Goal: Task Accomplishment & Management: Use online tool/utility

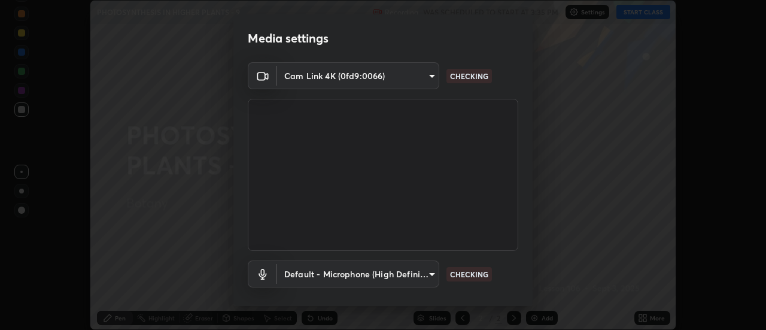
scroll to position [63, 0]
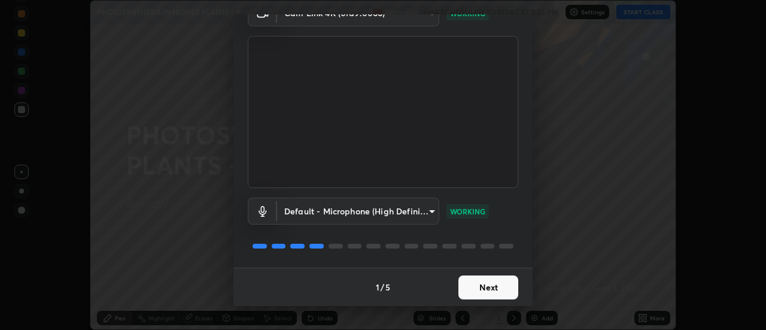
click at [493, 288] on button "Next" at bounding box center [488, 287] width 60 height 24
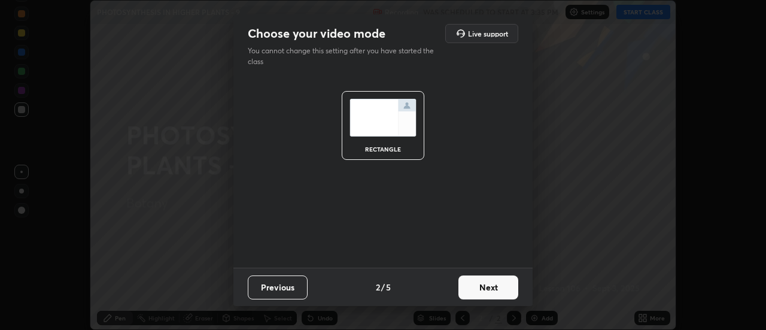
scroll to position [0, 0]
click at [493, 289] on button "Next" at bounding box center [488, 287] width 60 height 24
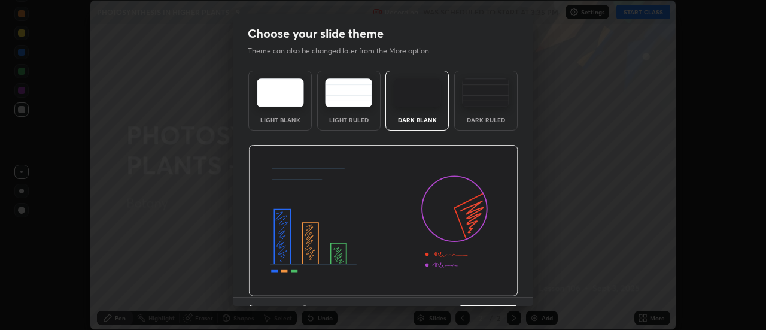
click at [495, 291] on img at bounding box center [383, 221] width 270 height 152
click at [498, 292] on img at bounding box center [383, 221] width 270 height 152
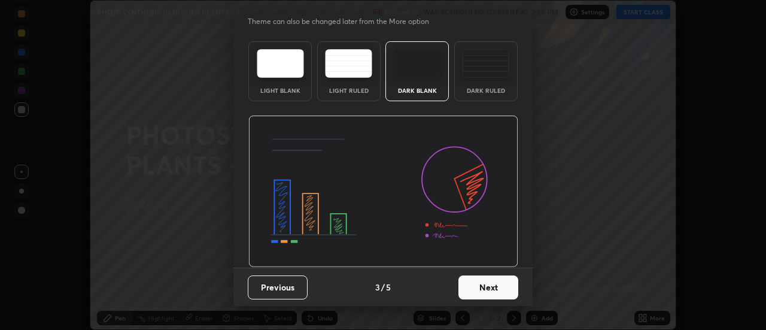
click at [496, 292] on button "Next" at bounding box center [488, 287] width 60 height 24
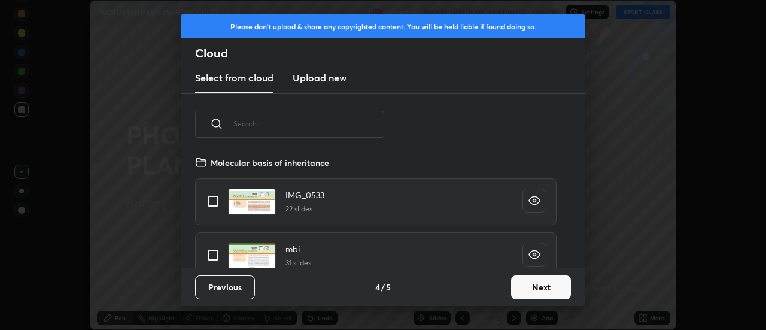
click at [535, 288] on button "Next" at bounding box center [541, 287] width 60 height 24
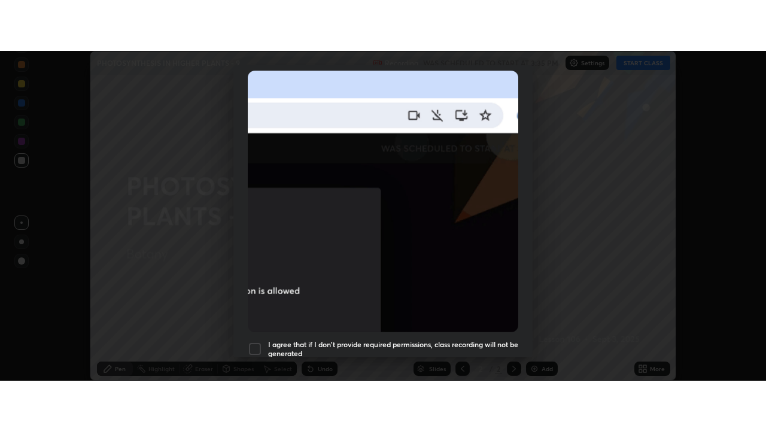
scroll to position [307, 0]
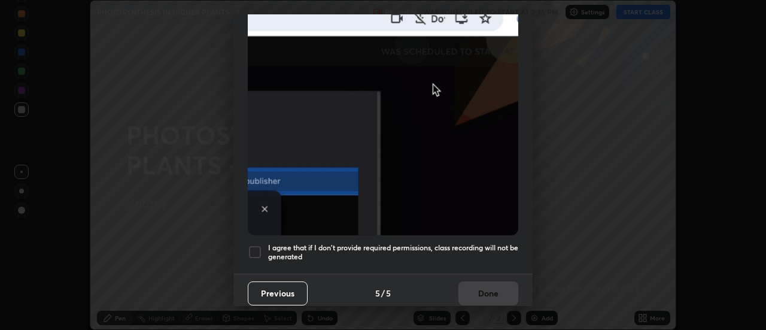
click at [249, 246] on div at bounding box center [255, 252] width 14 height 14
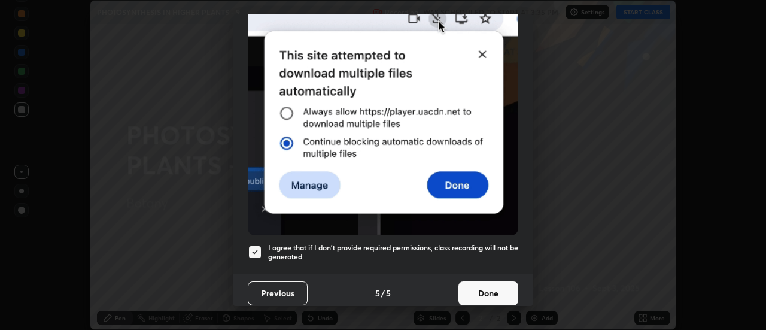
click at [473, 293] on button "Done" at bounding box center [488, 293] width 60 height 24
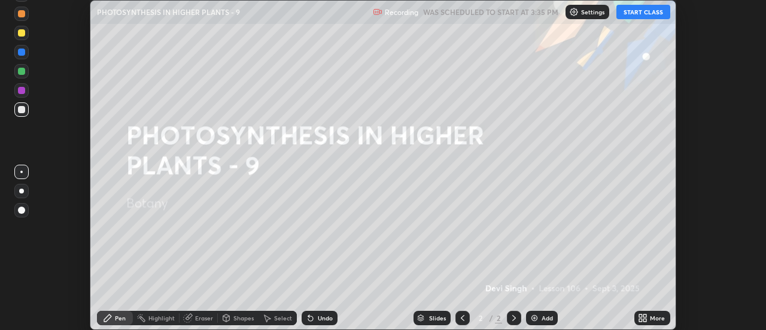
click at [630, 11] on button "START CLASS" at bounding box center [643, 12] width 54 height 14
click at [648, 316] on div "More" at bounding box center [652, 317] width 36 height 14
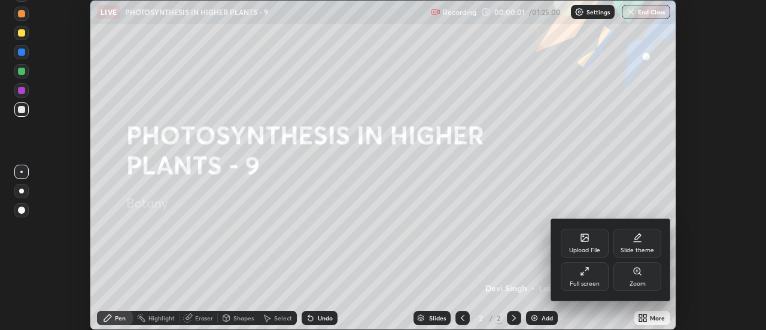
click at [565, 278] on div "Full screen" at bounding box center [584, 276] width 48 height 29
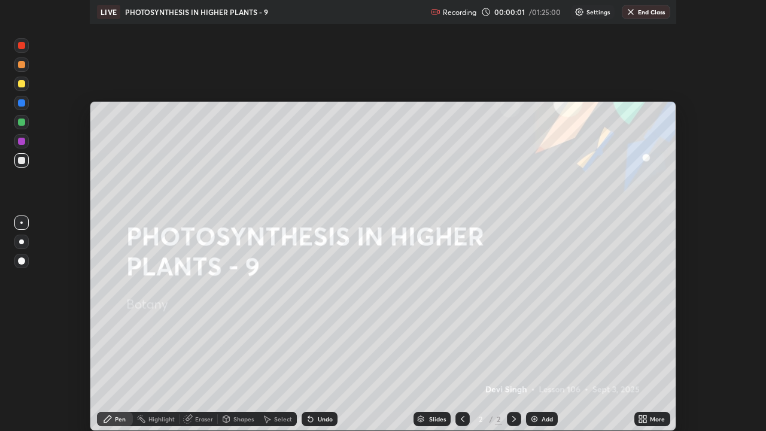
scroll to position [431, 766]
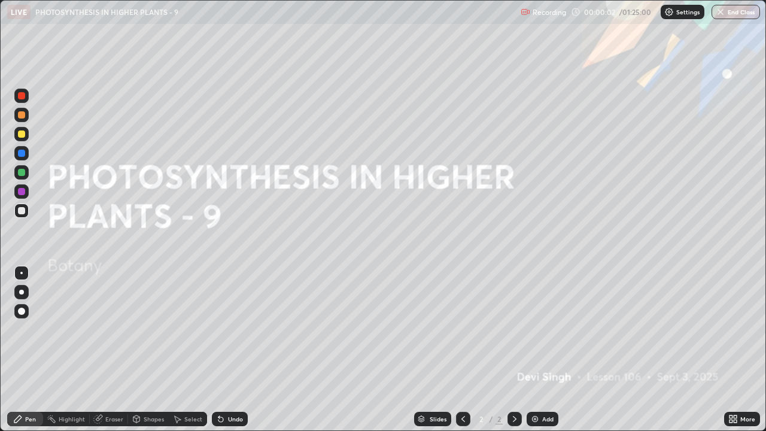
click at [542, 329] on div "Add" at bounding box center [542, 419] width 32 height 14
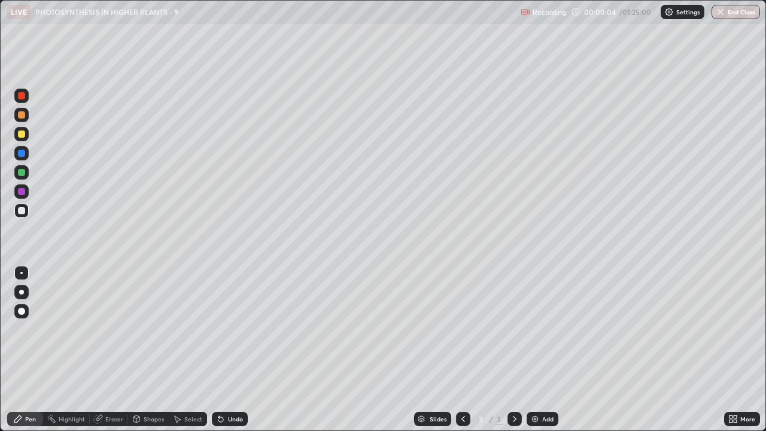
click at [22, 134] on div at bounding box center [21, 133] width 7 height 7
click at [19, 208] on div at bounding box center [21, 210] width 7 height 7
click at [22, 136] on div at bounding box center [21, 133] width 7 height 7
click at [104, 329] on div "Eraser" at bounding box center [109, 419] width 38 height 14
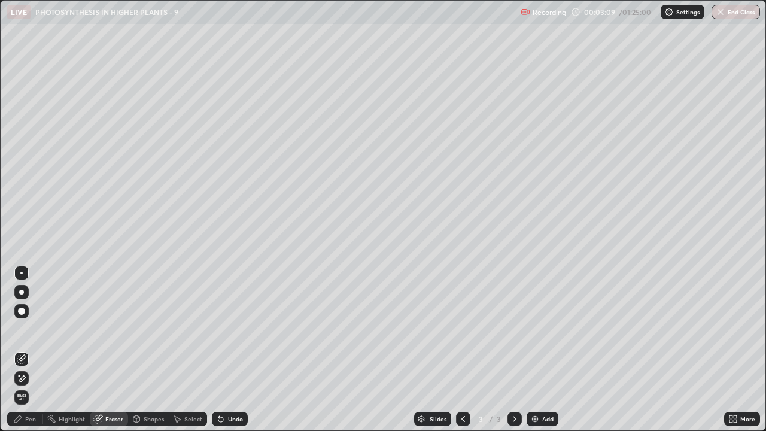
click at [33, 329] on div "Pen" at bounding box center [30, 419] width 11 height 6
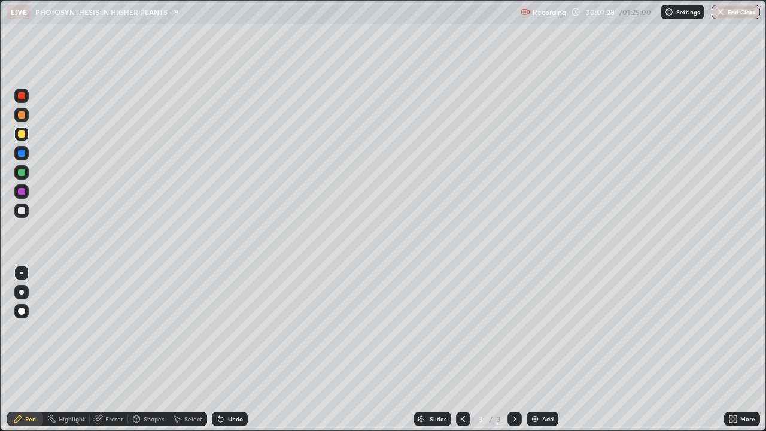
click at [537, 329] on img at bounding box center [535, 419] width 10 height 10
click at [20, 212] on div at bounding box center [21, 210] width 7 height 7
click at [189, 329] on div "Select" at bounding box center [193, 419] width 18 height 6
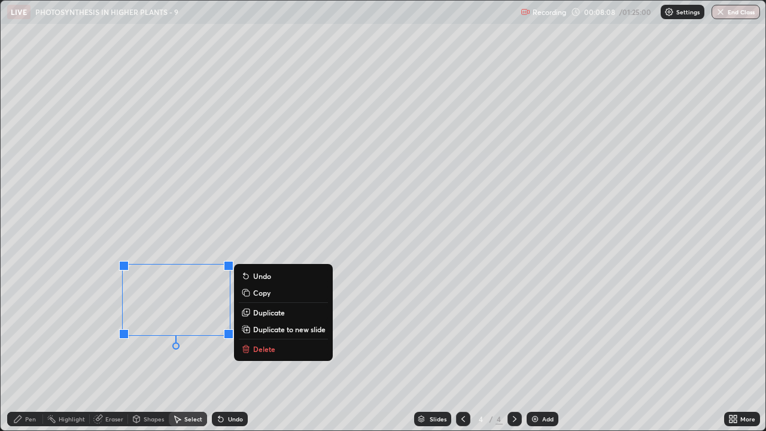
click at [221, 329] on div "0 ° Undo Copy Duplicate Duplicate to new slide Delete" at bounding box center [383, 215] width 764 height 429
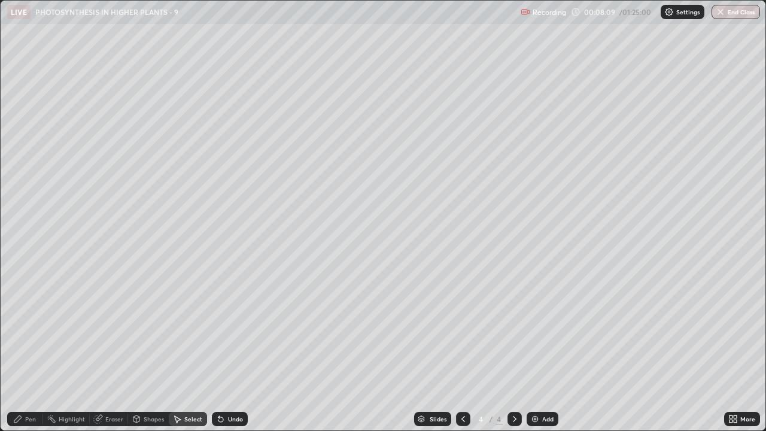
click at [24, 329] on div "Pen" at bounding box center [25, 419] width 36 height 14
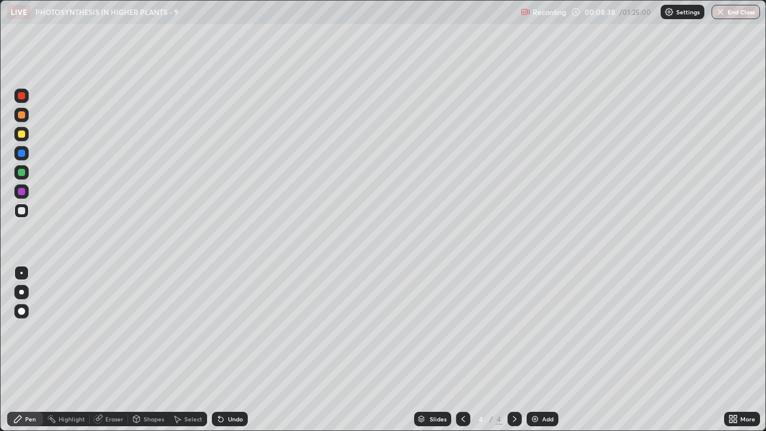
click at [18, 135] on div at bounding box center [21, 133] width 7 height 7
click at [24, 211] on div at bounding box center [21, 210] width 7 height 7
click at [22, 133] on div at bounding box center [21, 133] width 7 height 7
click at [116, 329] on div "Eraser" at bounding box center [114, 419] width 18 height 6
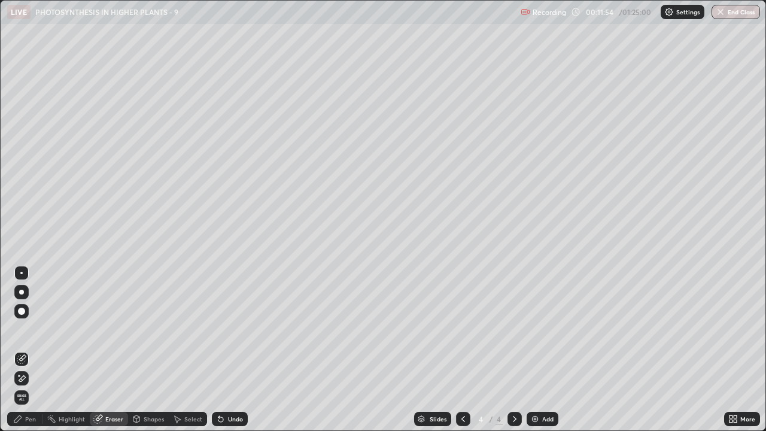
click at [24, 329] on div "Pen" at bounding box center [25, 419] width 36 height 14
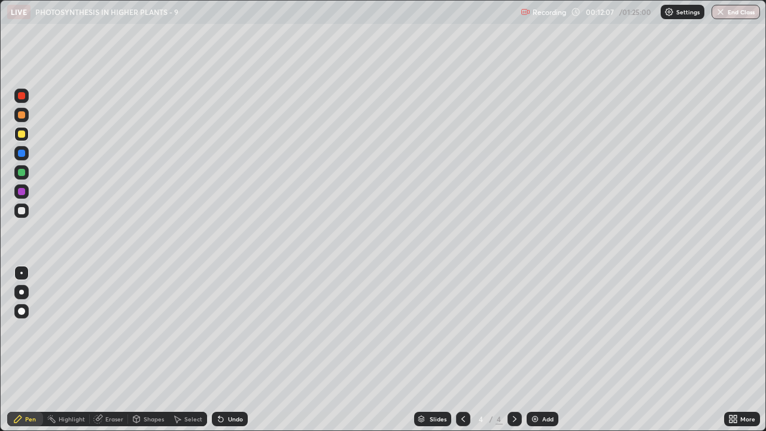
click at [19, 174] on div at bounding box center [21, 172] width 7 height 7
click at [223, 329] on icon at bounding box center [221, 419] width 10 height 10
click at [18, 133] on div at bounding box center [21, 133] width 7 height 7
click at [20, 211] on div at bounding box center [21, 210] width 7 height 7
click at [20, 132] on div at bounding box center [21, 133] width 7 height 7
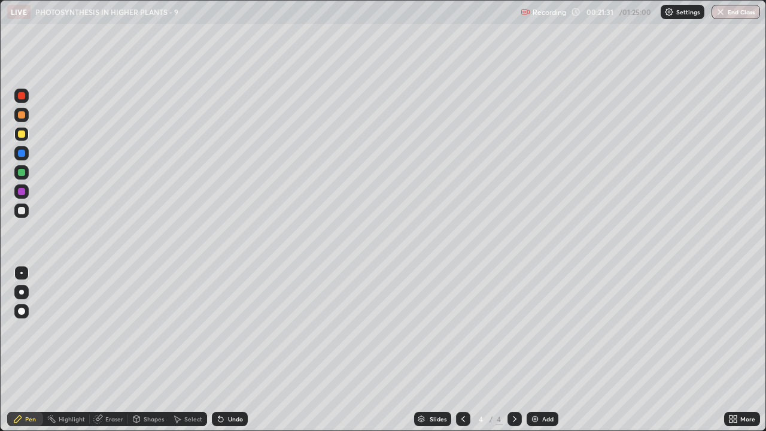
click at [534, 329] on img at bounding box center [535, 419] width 10 height 10
click at [20, 211] on div at bounding box center [21, 210] width 7 height 7
click at [223, 329] on icon at bounding box center [221, 419] width 10 height 10
click at [20, 169] on div at bounding box center [21, 172] width 7 height 7
click at [22, 133] on div at bounding box center [21, 133] width 7 height 7
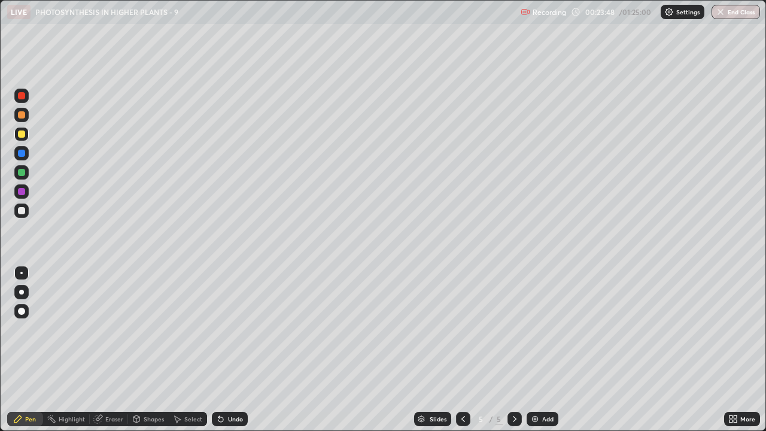
click at [223, 329] on icon at bounding box center [221, 419] width 10 height 10
click at [106, 329] on div "Eraser" at bounding box center [114, 419] width 18 height 6
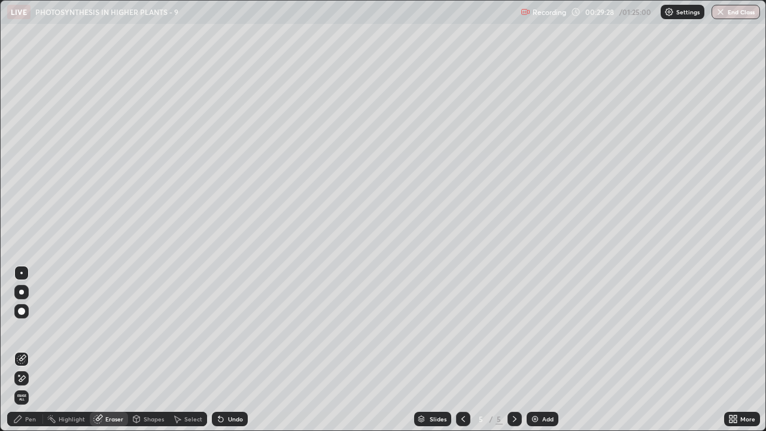
click at [32, 329] on div "Pen" at bounding box center [30, 419] width 11 height 6
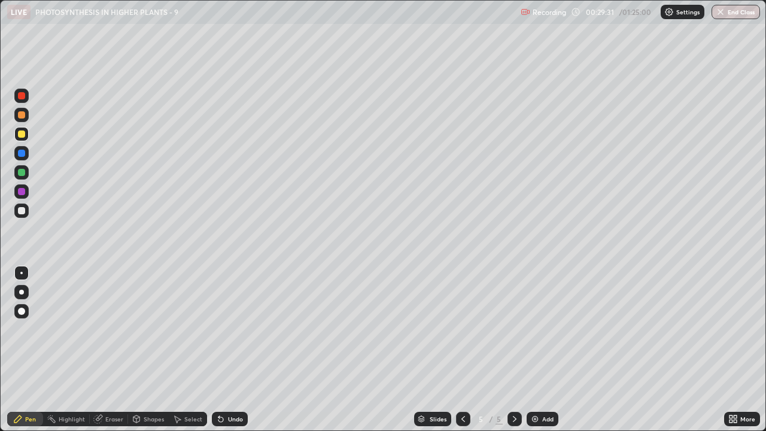
click at [116, 329] on div "Eraser" at bounding box center [114, 419] width 18 height 6
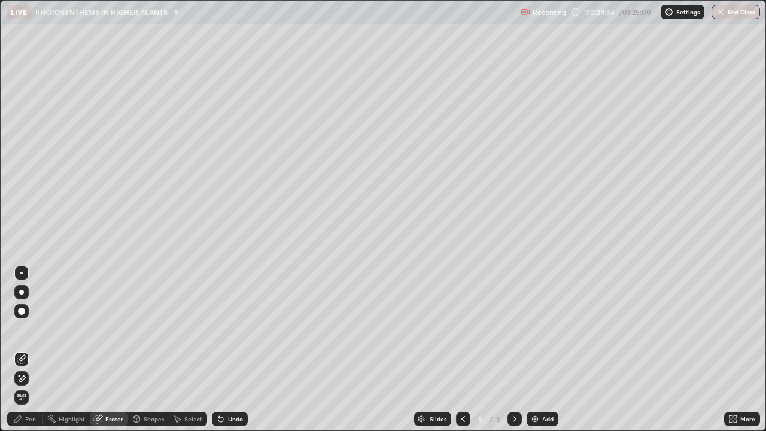
click at [30, 329] on div "Pen" at bounding box center [30, 419] width 11 height 6
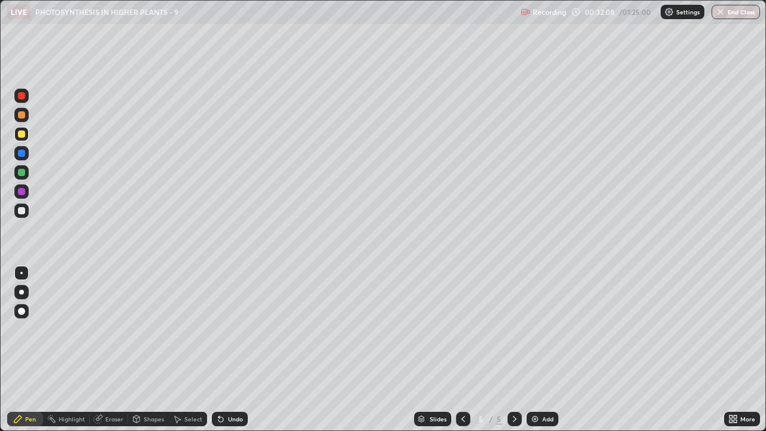
click at [534, 329] on img at bounding box center [535, 419] width 10 height 10
click at [19, 212] on div at bounding box center [21, 210] width 7 height 7
click at [20, 136] on div at bounding box center [21, 133] width 7 height 7
click at [18, 212] on div at bounding box center [21, 210] width 14 height 14
click at [225, 329] on div "Undo" at bounding box center [230, 419] width 36 height 14
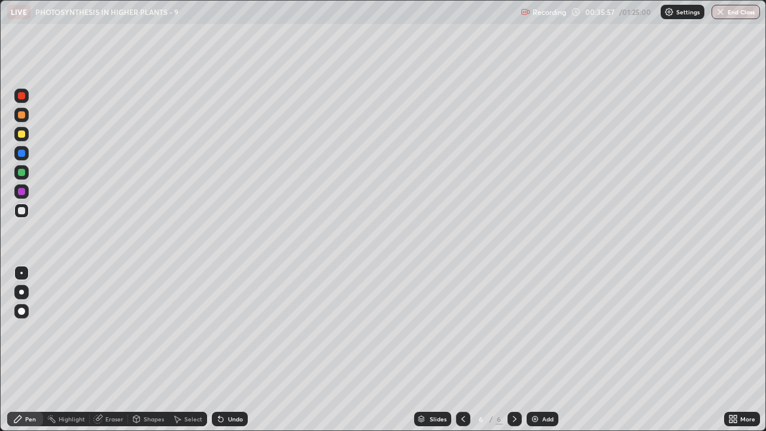
click at [546, 329] on div "Add" at bounding box center [547, 419] width 11 height 6
click at [22, 135] on div at bounding box center [21, 133] width 7 height 7
click at [20, 212] on div at bounding box center [21, 210] width 7 height 7
click at [20, 133] on div at bounding box center [21, 133] width 7 height 7
click at [19, 174] on div at bounding box center [21, 172] width 7 height 7
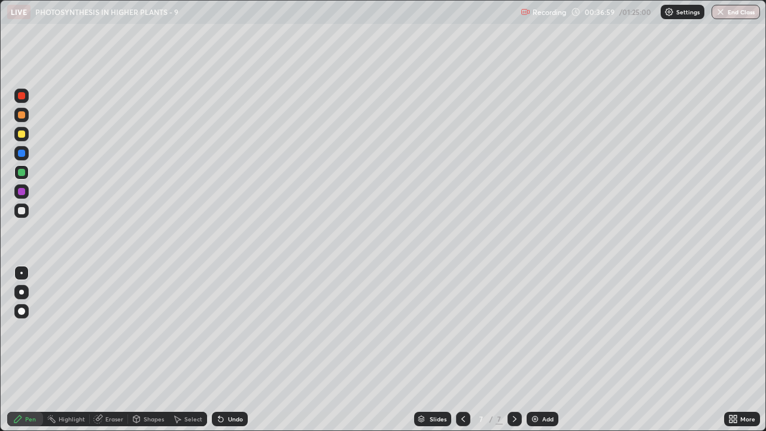
click at [20, 135] on div at bounding box center [21, 133] width 7 height 7
click at [20, 205] on div at bounding box center [21, 210] width 14 height 14
click at [19, 97] on div at bounding box center [21, 95] width 7 height 7
click at [543, 329] on div "Add" at bounding box center [547, 419] width 11 height 6
click at [16, 136] on div at bounding box center [21, 134] width 14 height 14
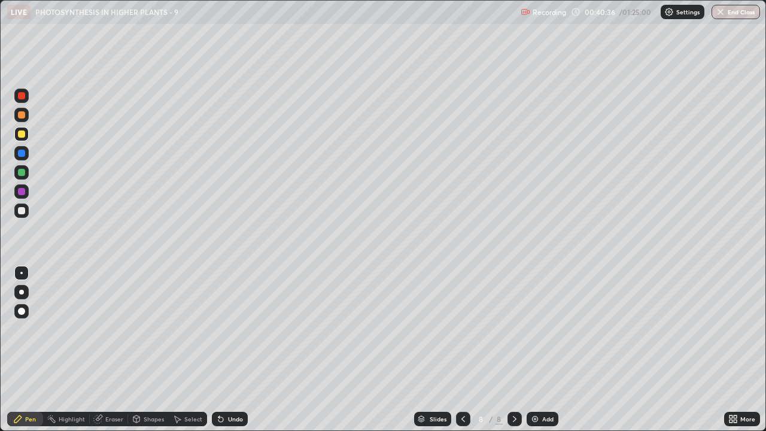
click at [19, 210] on div at bounding box center [21, 210] width 7 height 7
click at [149, 329] on div "Shapes" at bounding box center [154, 419] width 20 height 6
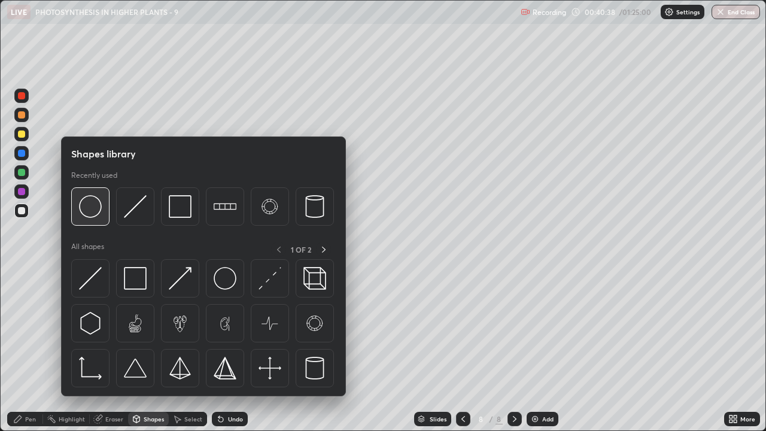
click at [102, 212] on img at bounding box center [90, 206] width 23 height 23
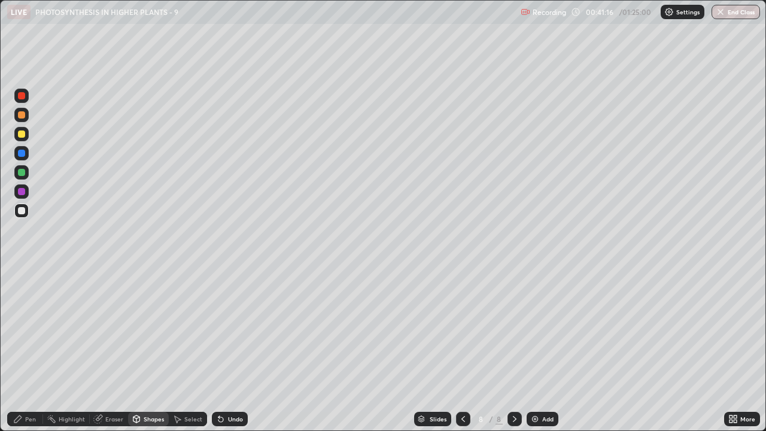
click at [193, 329] on div "Select" at bounding box center [188, 419] width 38 height 14
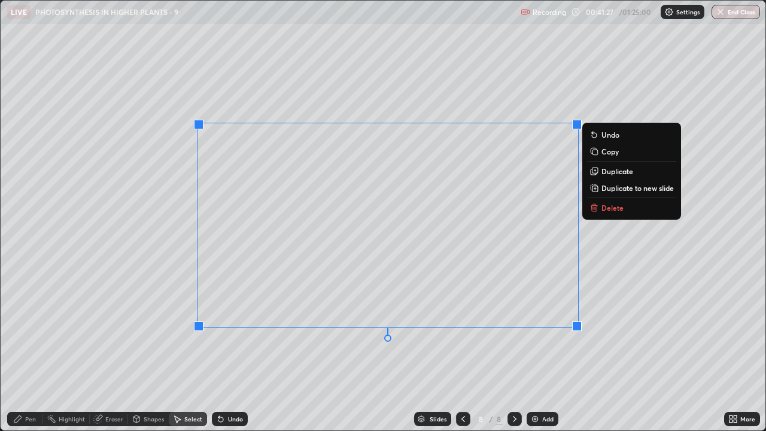
click at [112, 294] on div "0 ° Undo Copy Duplicate Duplicate to new slide Delete" at bounding box center [383, 215] width 764 height 429
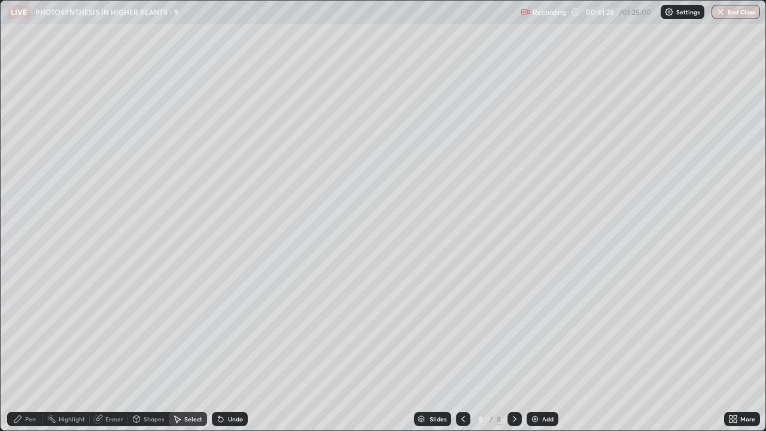
click at [28, 329] on div "Pen" at bounding box center [25, 419] width 36 height 14
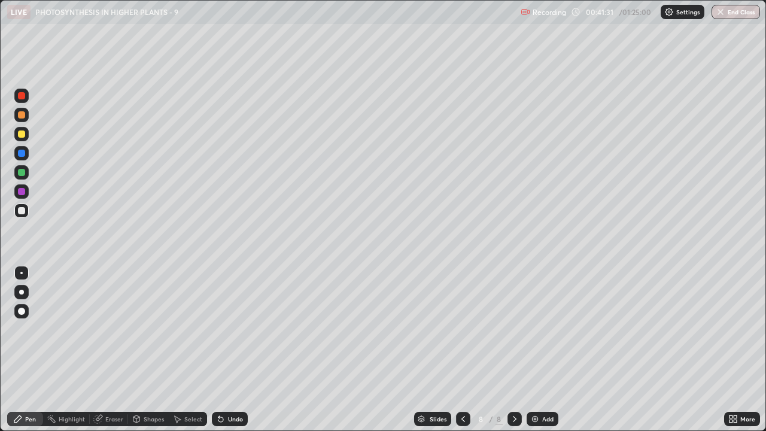
click at [20, 136] on div at bounding box center [21, 133] width 7 height 7
click at [228, 329] on div "Undo" at bounding box center [235, 419] width 15 height 6
click at [22, 173] on div at bounding box center [21, 172] width 7 height 7
click at [20, 135] on div at bounding box center [21, 133] width 7 height 7
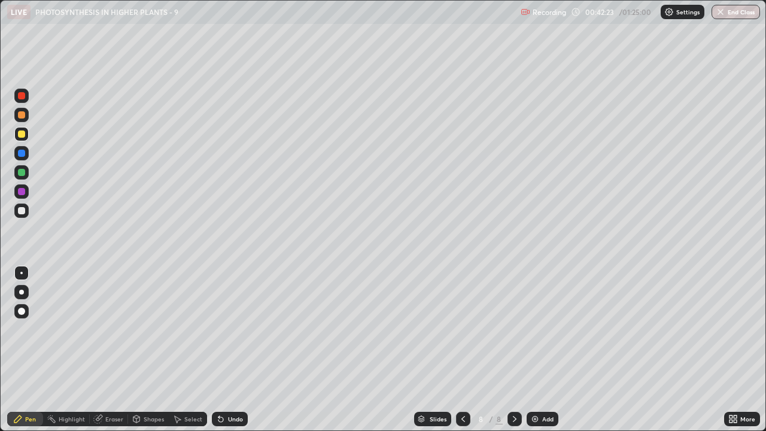
click at [21, 171] on div at bounding box center [21, 172] width 7 height 7
click at [20, 135] on div at bounding box center [21, 133] width 7 height 7
click at [228, 329] on div "Undo" at bounding box center [235, 419] width 15 height 6
click at [227, 329] on div "Undo" at bounding box center [230, 419] width 36 height 14
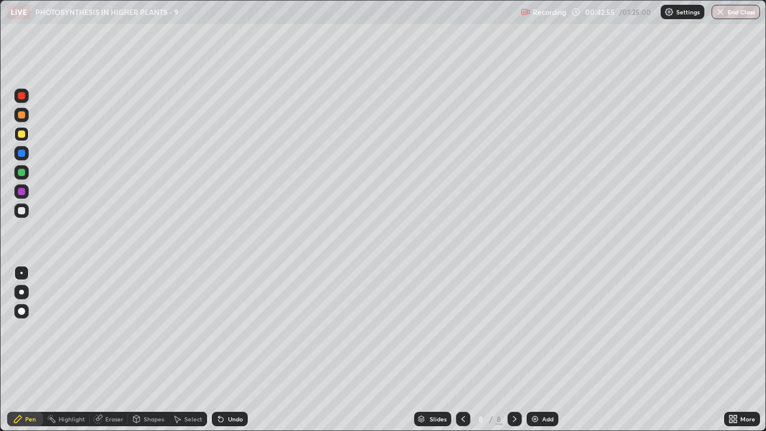
click at [228, 329] on div "Undo" at bounding box center [230, 419] width 36 height 14
click at [230, 329] on div "Undo" at bounding box center [230, 419] width 36 height 14
click at [226, 329] on div "Undo" at bounding box center [230, 419] width 36 height 14
click at [23, 192] on div at bounding box center [21, 191] width 7 height 7
click at [21, 131] on div at bounding box center [21, 133] width 7 height 7
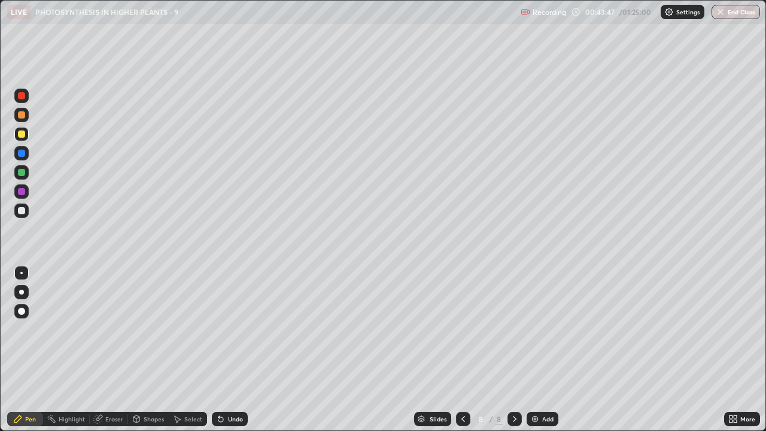
click at [18, 197] on div at bounding box center [21, 191] width 14 height 14
click at [20, 155] on div at bounding box center [21, 153] width 7 height 7
click at [103, 329] on div "Eraser" at bounding box center [109, 419] width 38 height 14
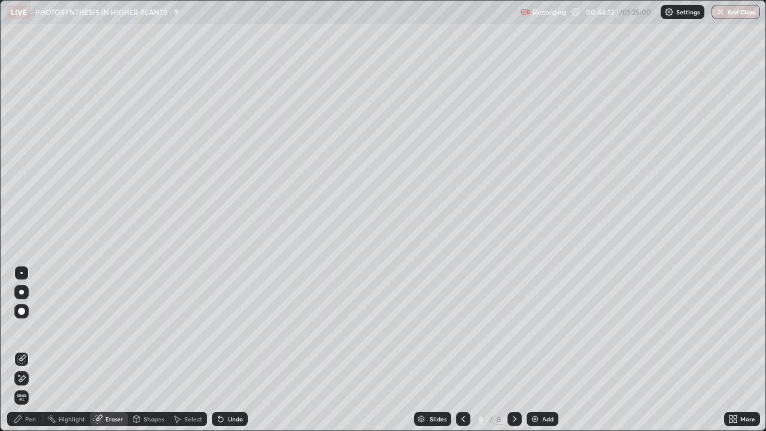
click at [21, 329] on icon at bounding box center [18, 419] width 10 height 10
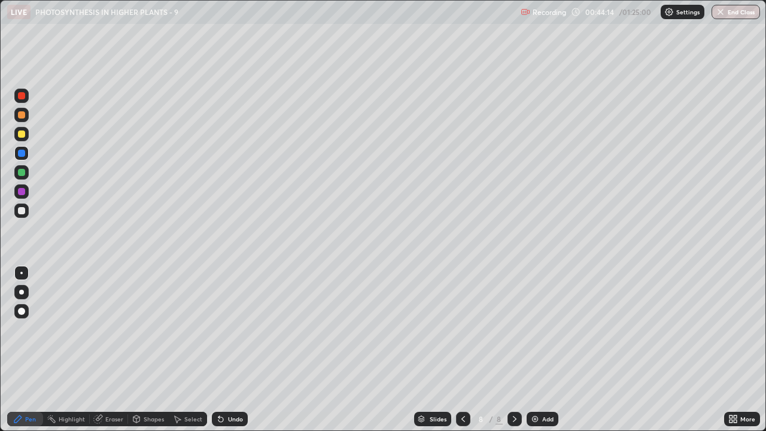
click at [16, 133] on div at bounding box center [21, 134] width 14 height 14
click at [114, 329] on div "Eraser" at bounding box center [114, 419] width 18 height 6
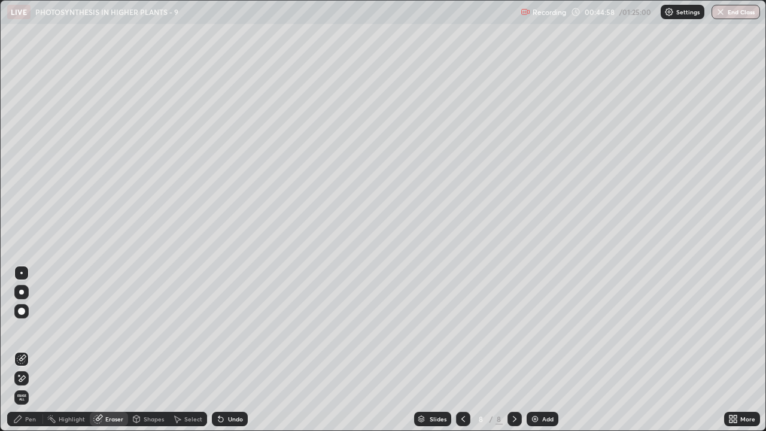
click at [30, 329] on div "Pen" at bounding box center [30, 419] width 11 height 6
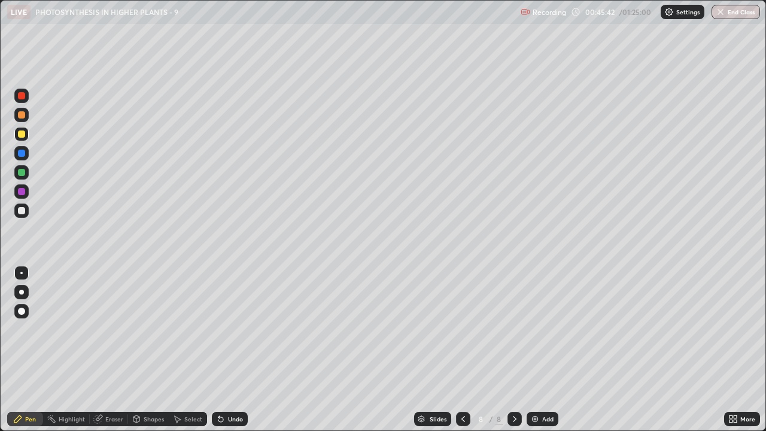
click at [22, 152] on div at bounding box center [21, 153] width 7 height 7
click at [19, 96] on div at bounding box center [21, 95] width 7 height 7
click at [22, 135] on div at bounding box center [21, 133] width 7 height 7
click at [24, 191] on div at bounding box center [21, 191] width 7 height 7
click at [21, 134] on div at bounding box center [21, 133] width 7 height 7
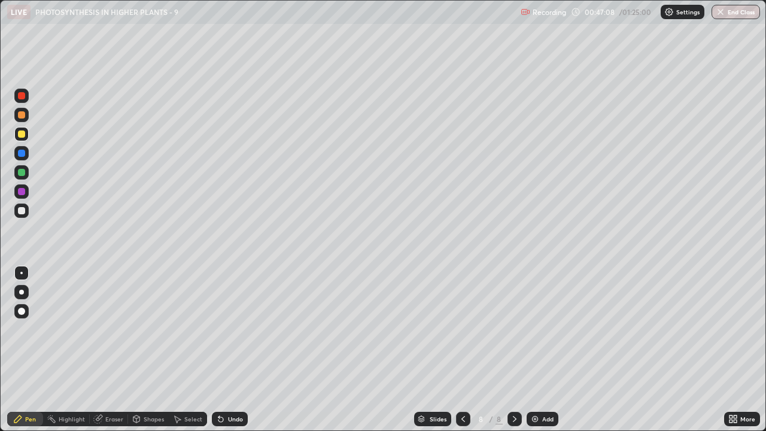
click at [114, 329] on div "Eraser" at bounding box center [114, 419] width 18 height 6
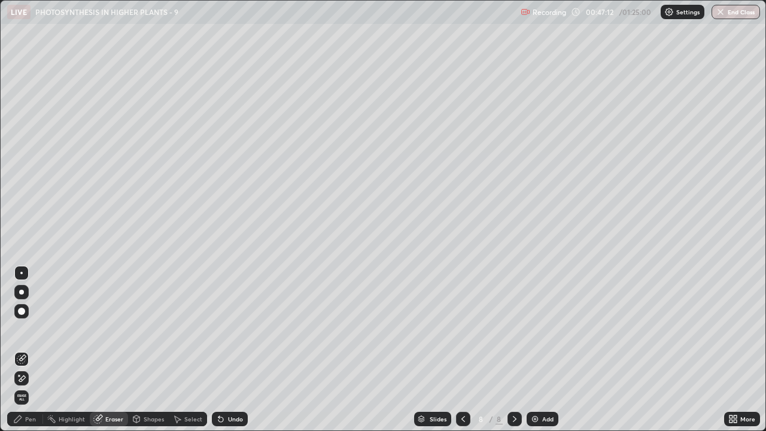
click at [29, 329] on div "Pen" at bounding box center [30, 419] width 11 height 6
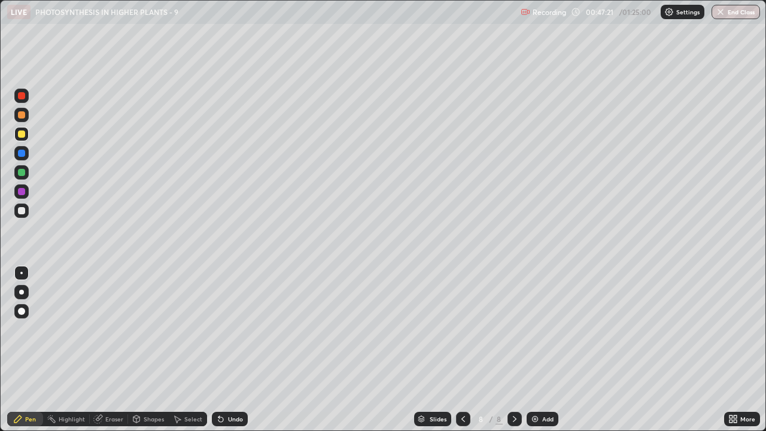
click at [223, 329] on icon at bounding box center [221, 419] width 10 height 10
click at [224, 329] on div "Undo" at bounding box center [230, 419] width 36 height 14
click at [22, 191] on div at bounding box center [21, 191] width 7 height 7
click at [20, 154] on div at bounding box center [21, 153] width 7 height 7
click at [234, 329] on div "Undo" at bounding box center [230, 419] width 36 height 14
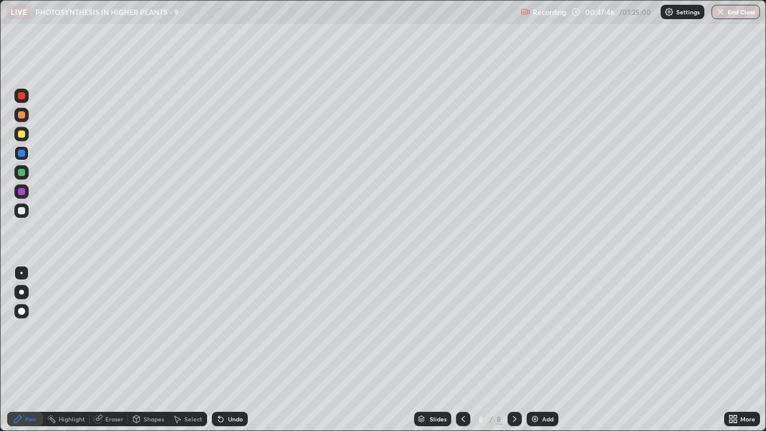
click at [108, 329] on div "Eraser" at bounding box center [114, 419] width 18 height 6
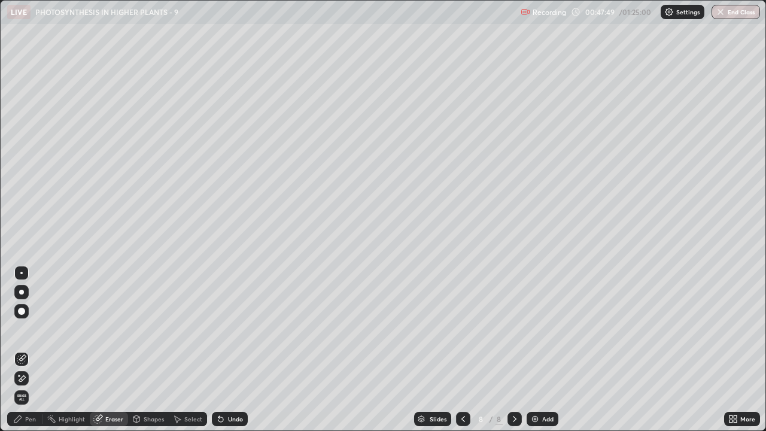
click at [27, 329] on div "Pen" at bounding box center [30, 419] width 11 height 6
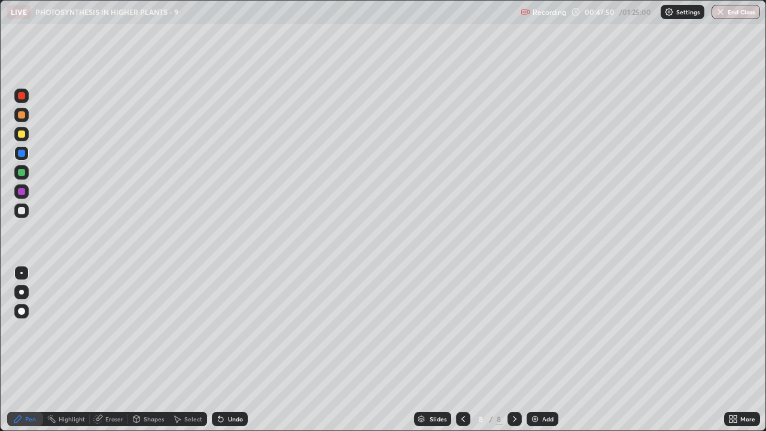
click at [21, 136] on div at bounding box center [21, 133] width 7 height 7
click at [21, 194] on div at bounding box center [21, 191] width 7 height 7
click at [228, 329] on div "Undo" at bounding box center [235, 419] width 15 height 6
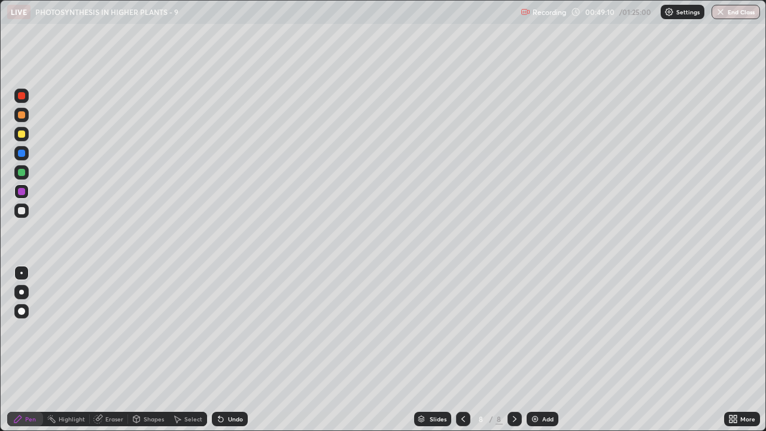
click at [228, 329] on div "Undo" at bounding box center [235, 419] width 15 height 6
click at [231, 329] on div "Undo" at bounding box center [235, 419] width 15 height 6
click at [22, 133] on div at bounding box center [21, 133] width 7 height 7
click at [20, 191] on div at bounding box center [21, 191] width 7 height 7
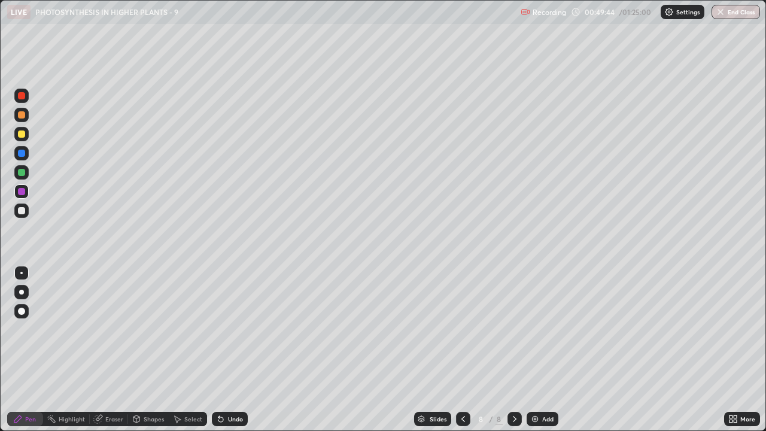
click at [23, 135] on div at bounding box center [21, 133] width 7 height 7
click at [22, 194] on div at bounding box center [21, 191] width 7 height 7
click at [20, 211] on div at bounding box center [21, 210] width 7 height 7
click at [22, 150] on div at bounding box center [21, 153] width 7 height 7
click at [20, 193] on div at bounding box center [21, 191] width 7 height 7
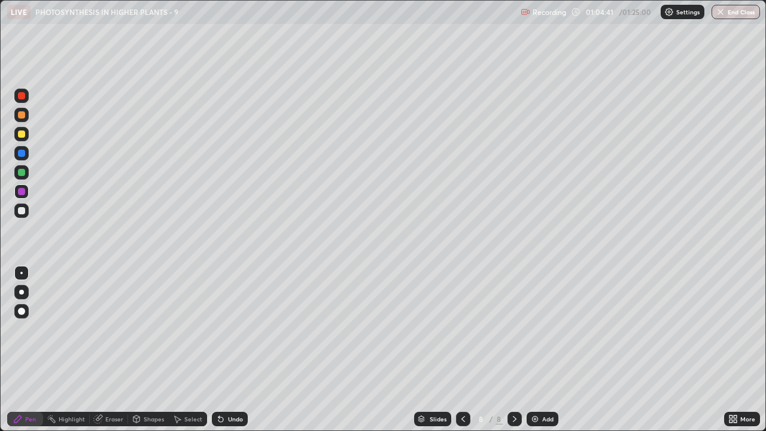
click at [536, 329] on img at bounding box center [535, 419] width 10 height 10
click at [20, 137] on div at bounding box center [21, 133] width 7 height 7
click at [151, 329] on div "Shapes" at bounding box center [154, 419] width 20 height 6
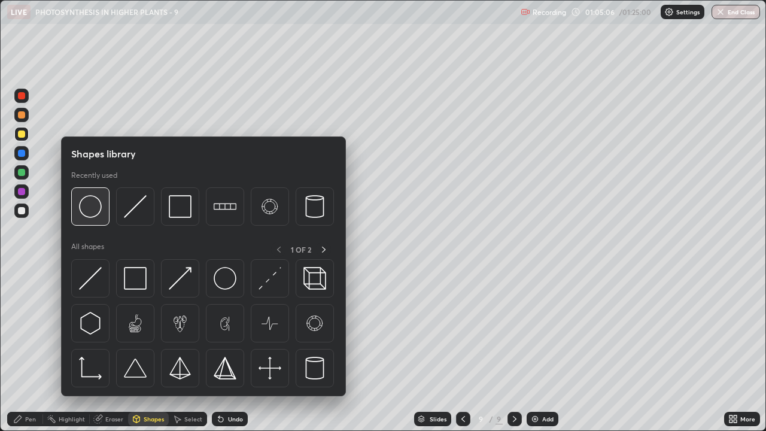
click at [99, 212] on img at bounding box center [90, 206] width 23 height 23
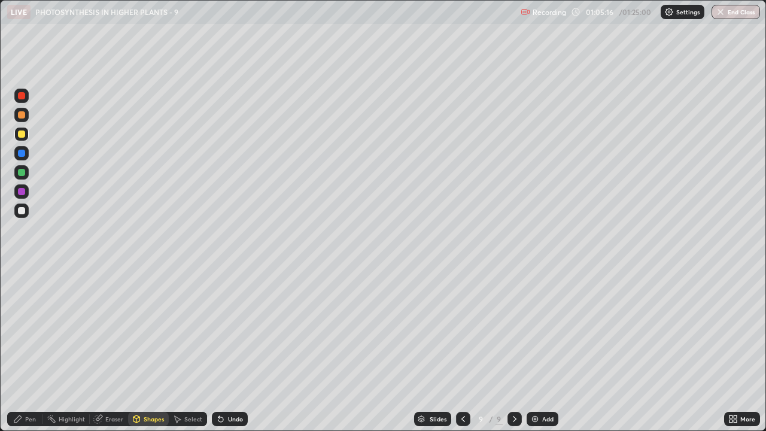
click at [28, 329] on div "Pen" at bounding box center [25, 419] width 36 height 14
click at [25, 211] on div at bounding box center [21, 210] width 7 height 7
click at [226, 329] on div "Undo" at bounding box center [230, 419] width 36 height 14
click at [228, 329] on div "Undo" at bounding box center [235, 419] width 15 height 6
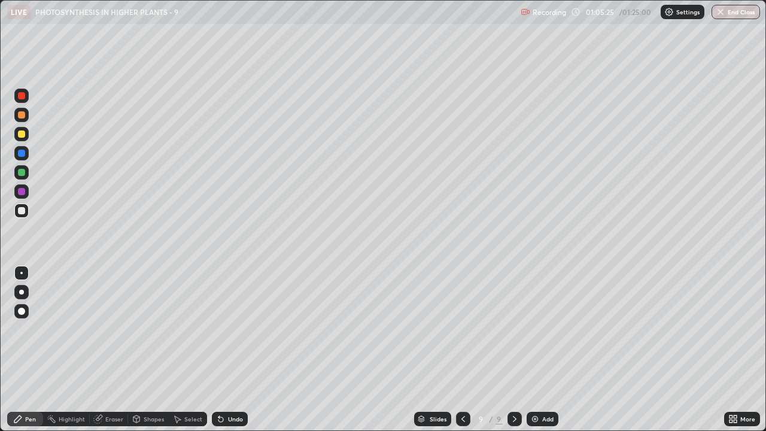
click at [228, 329] on div "Undo" at bounding box center [235, 419] width 15 height 6
click at [229, 329] on div "Undo" at bounding box center [235, 419] width 15 height 6
click at [228, 329] on div "Undo" at bounding box center [235, 419] width 15 height 6
click at [230, 329] on div "Undo" at bounding box center [235, 419] width 15 height 6
click at [231, 329] on div "Undo" at bounding box center [235, 419] width 15 height 6
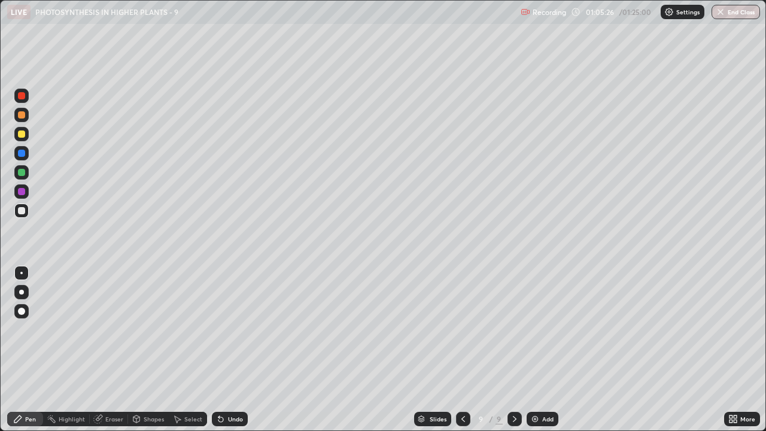
click at [230, 329] on div "Undo" at bounding box center [235, 419] width 15 height 6
click at [231, 329] on div "Undo" at bounding box center [235, 419] width 15 height 6
click at [235, 329] on div "Undo" at bounding box center [235, 419] width 15 height 6
click at [23, 134] on div at bounding box center [21, 133] width 7 height 7
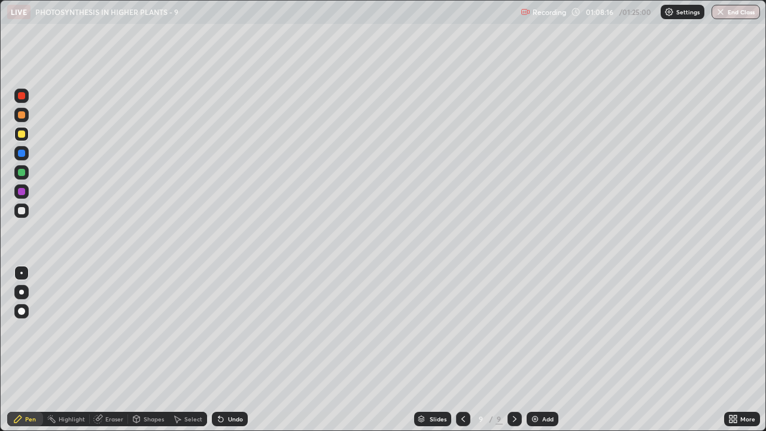
click at [16, 213] on div at bounding box center [21, 210] width 14 height 14
click at [103, 329] on div "Eraser" at bounding box center [109, 419] width 38 height 14
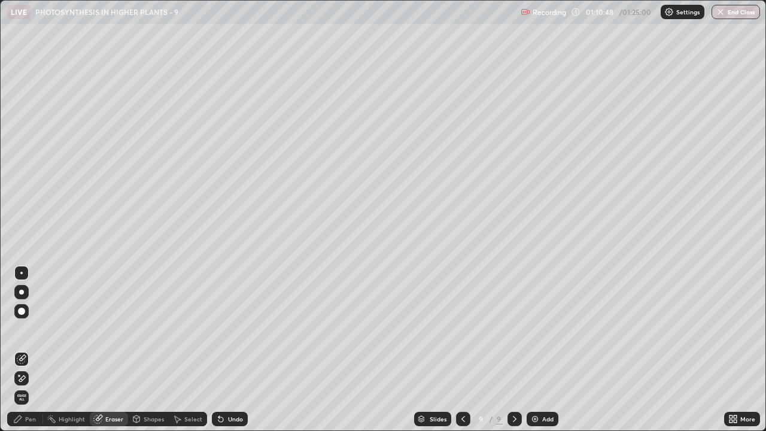
click at [29, 329] on div "Pen" at bounding box center [30, 419] width 11 height 6
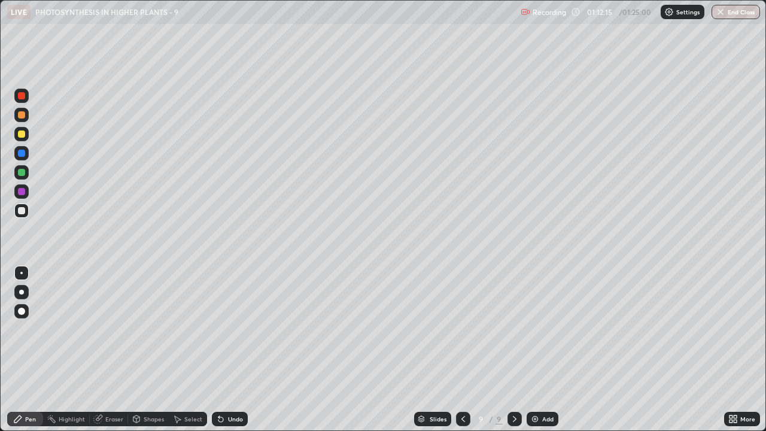
click at [463, 329] on icon at bounding box center [463, 419] width 10 height 10
click at [467, 329] on div at bounding box center [463, 419] width 14 height 14
click at [514, 329] on icon at bounding box center [515, 419] width 10 height 10
click at [188, 329] on div "Select" at bounding box center [193, 419] width 18 height 6
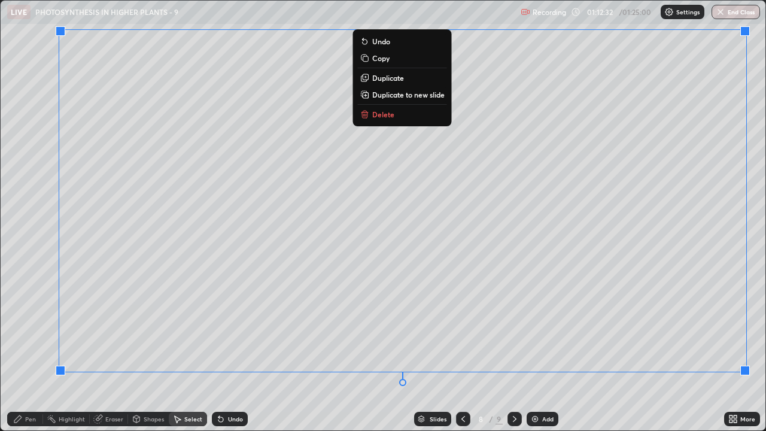
click at [380, 59] on p "Copy" at bounding box center [380, 58] width 17 height 10
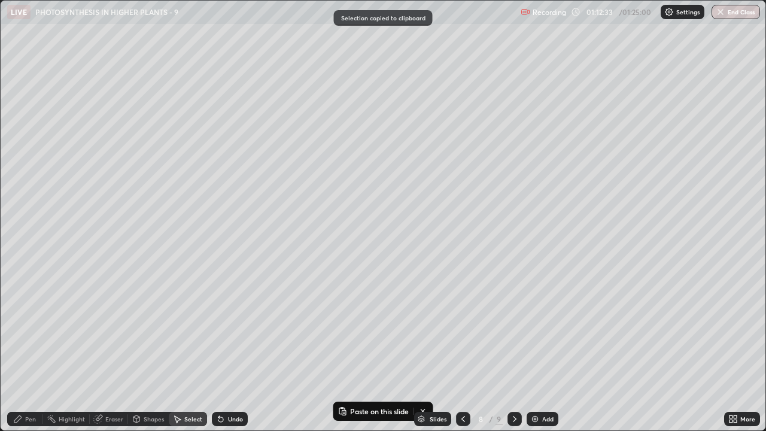
click at [513, 329] on icon at bounding box center [515, 419] width 4 height 6
click at [514, 329] on icon at bounding box center [515, 419] width 10 height 10
click at [542, 329] on div "Add" at bounding box center [547, 419] width 11 height 6
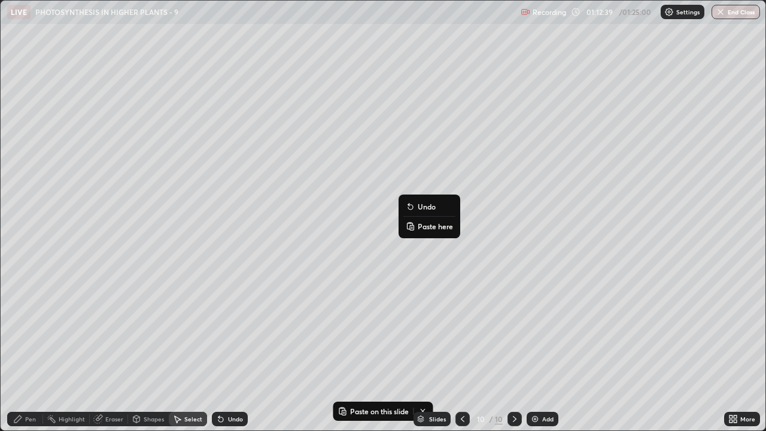
click at [427, 227] on p "Paste here" at bounding box center [435, 226] width 35 height 10
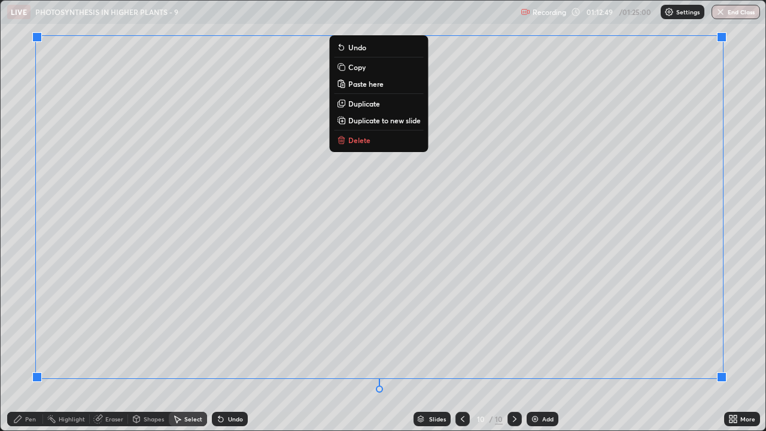
click at [605, 329] on div "0 ° Undo Copy Paste here Duplicate Duplicate to new slide Delete" at bounding box center [383, 215] width 764 height 429
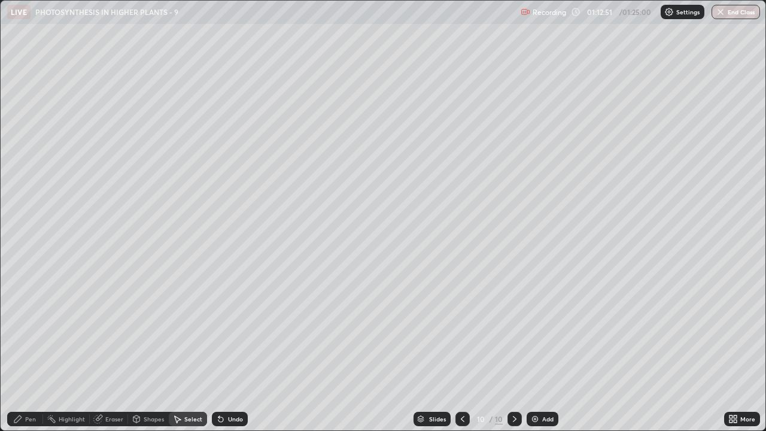
click at [107, 329] on div "Eraser" at bounding box center [114, 419] width 18 height 6
click at [16, 329] on icon at bounding box center [18, 419] width 10 height 10
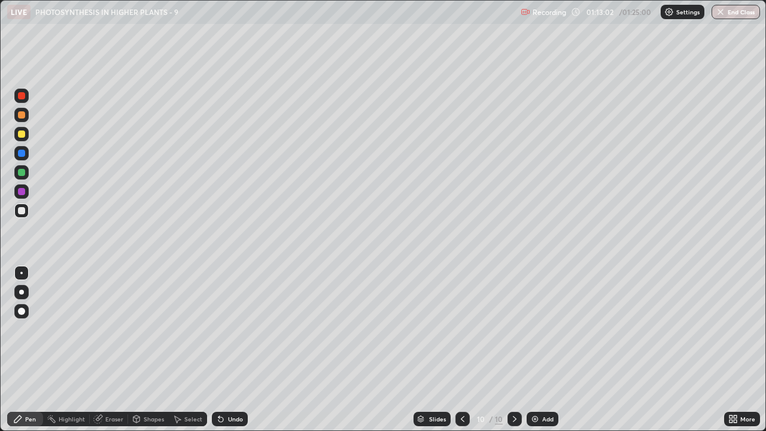
click at [17, 133] on div at bounding box center [21, 134] width 14 height 14
click at [108, 329] on div "Eraser" at bounding box center [114, 419] width 18 height 6
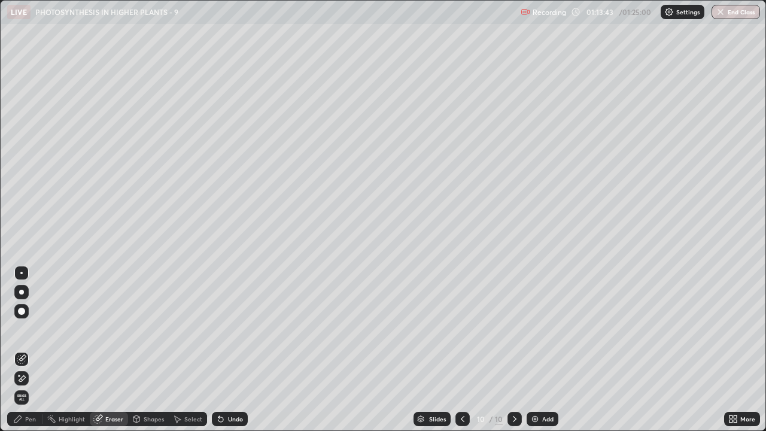
click at [26, 329] on div "Pen" at bounding box center [30, 419] width 11 height 6
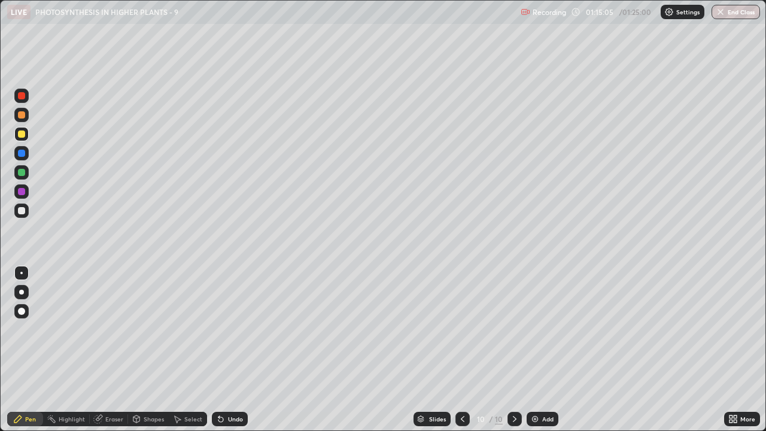
click at [20, 173] on div at bounding box center [21, 172] width 7 height 7
click at [20, 290] on div at bounding box center [21, 292] width 5 height 5
click at [224, 329] on div "Undo" at bounding box center [230, 419] width 36 height 14
click at [22, 273] on div at bounding box center [21, 273] width 2 height 2
click at [20, 211] on div at bounding box center [21, 210] width 7 height 7
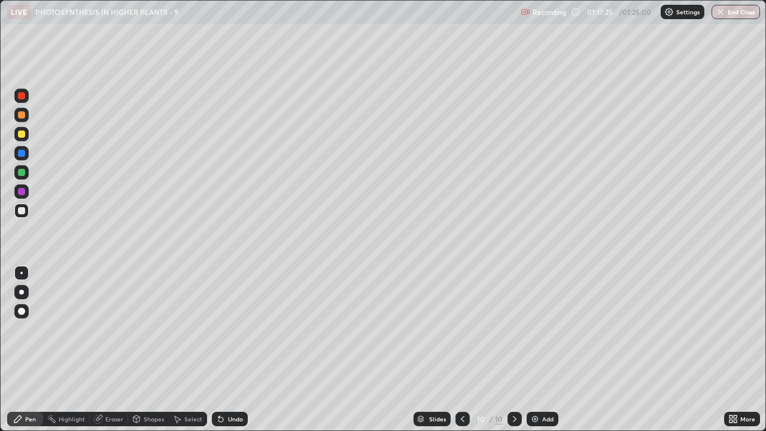
click at [23, 135] on div at bounding box center [21, 133] width 7 height 7
click at [455, 329] on div at bounding box center [462, 419] width 14 height 24
click at [513, 329] on icon at bounding box center [515, 419] width 10 height 10
click at [723, 14] on img "button" at bounding box center [721, 12] width 10 height 10
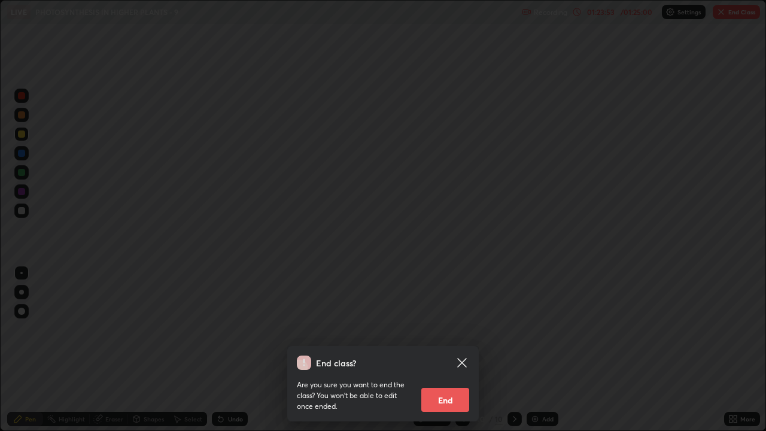
click at [454, 329] on button "End" at bounding box center [445, 400] width 48 height 24
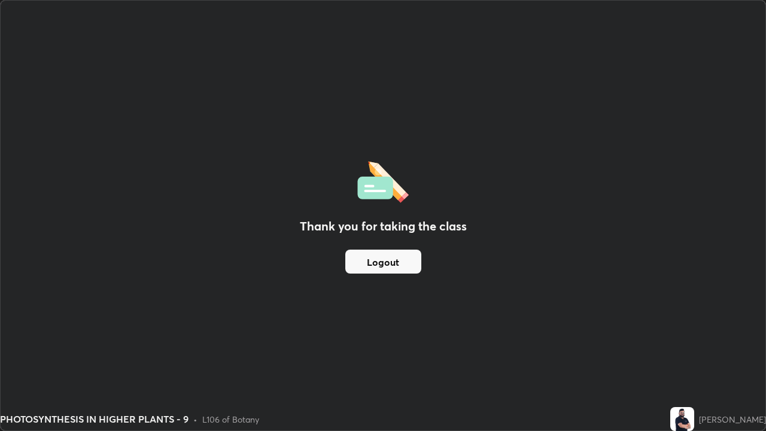
click at [392, 260] on button "Logout" at bounding box center [383, 261] width 76 height 24
click at [388, 260] on button "Logout" at bounding box center [383, 261] width 76 height 24
